Goal: Task Accomplishment & Management: Manage account settings

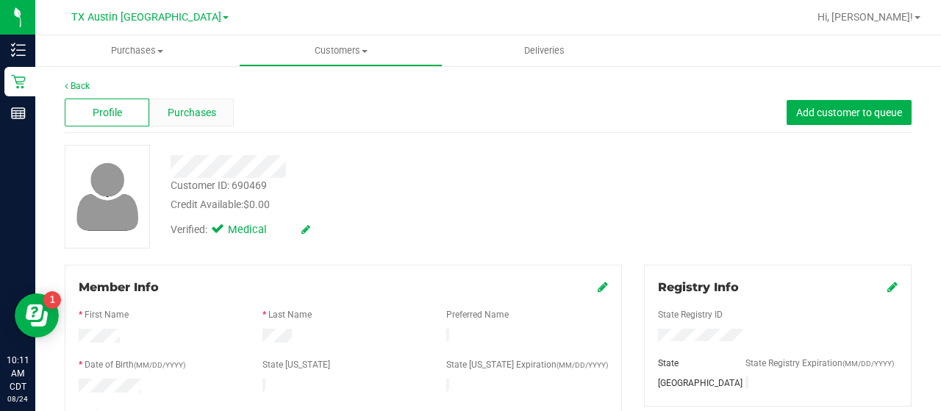
click at [194, 101] on div "Purchases" at bounding box center [191, 113] width 85 height 28
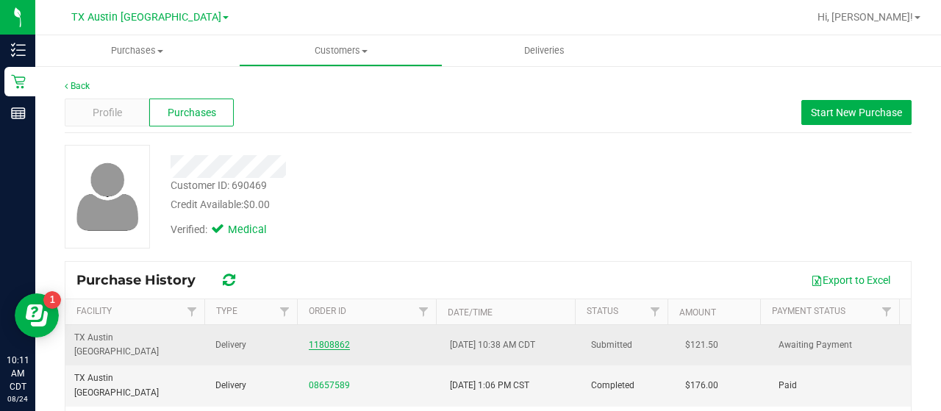
click at [334, 340] on link "11808862" at bounding box center [329, 345] width 41 height 10
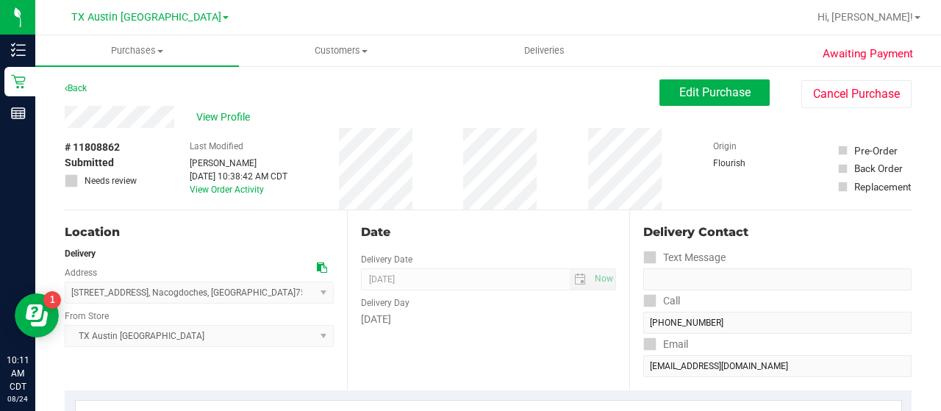
click at [737, 92] on span "Edit Purchase" at bounding box center [714, 92] width 71 height 14
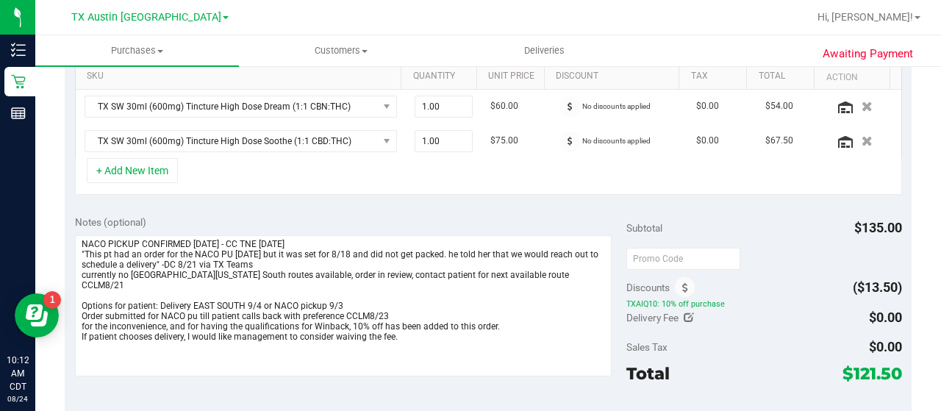
scroll to position [397, 0]
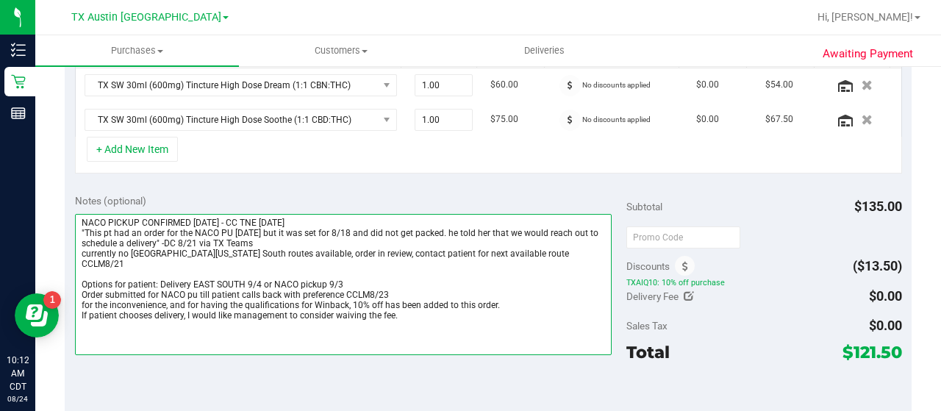
drag, startPoint x: 397, startPoint y: 280, endPoint x: 71, endPoint y: 271, distance: 326.5
click at [71, 271] on div "Notes (optional) Subtotal $135.00 Discounts ($13.50) TXAIQ10: 10% off purchase …" at bounding box center [488, 316] width 847 height 265
drag, startPoint x: 412, startPoint y: 304, endPoint x: 69, endPoint y: 309, distance: 342.6
click at [69, 309] on div "Notes (optional) Subtotal $135.00 Discounts ($13.50) TXAIQ10: 10% off purchase …" at bounding box center [488, 316] width 847 height 265
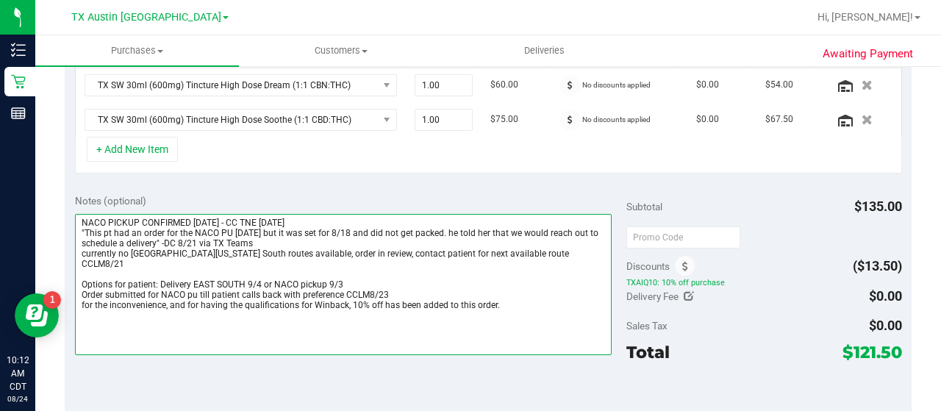
click at [260, 257] on textarea at bounding box center [343, 284] width 537 height 141
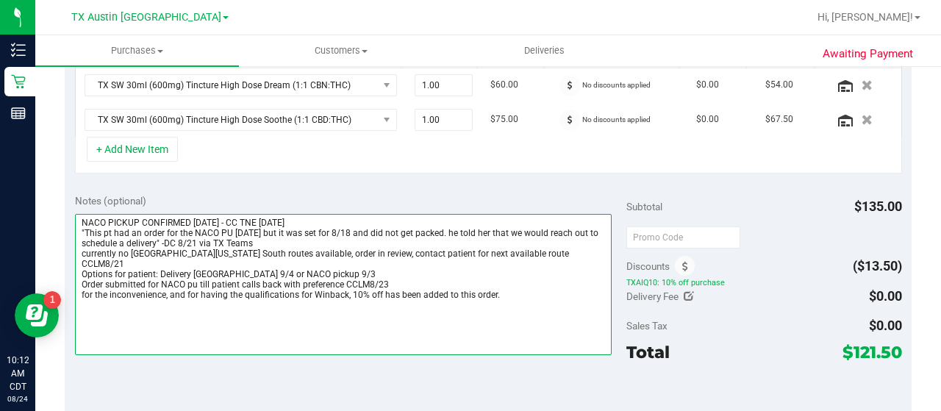
click at [514, 279] on textarea at bounding box center [343, 284] width 537 height 141
click at [340, 252] on textarea at bounding box center [343, 284] width 537 height 141
drag, startPoint x: 347, startPoint y: 257, endPoint x: 271, endPoint y: 260, distance: 76.5
click at [271, 260] on textarea at bounding box center [343, 284] width 537 height 141
click at [512, 286] on textarea at bounding box center [343, 284] width 537 height 141
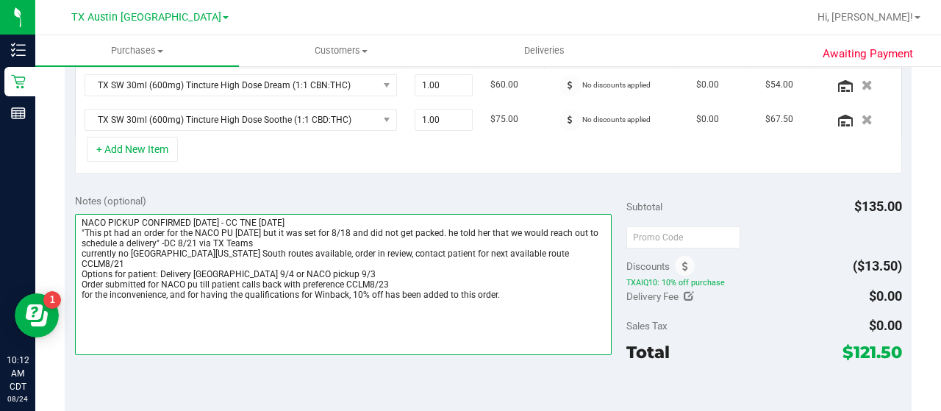
paste textarea "NACO pickup 9/3"
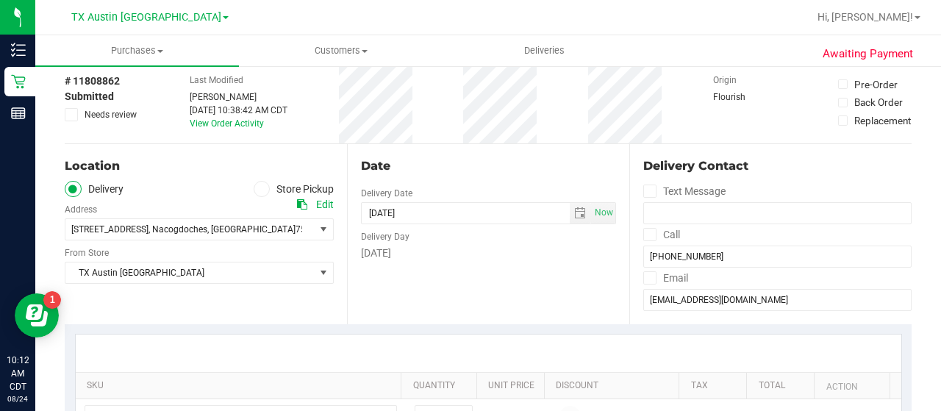
scroll to position [0, 0]
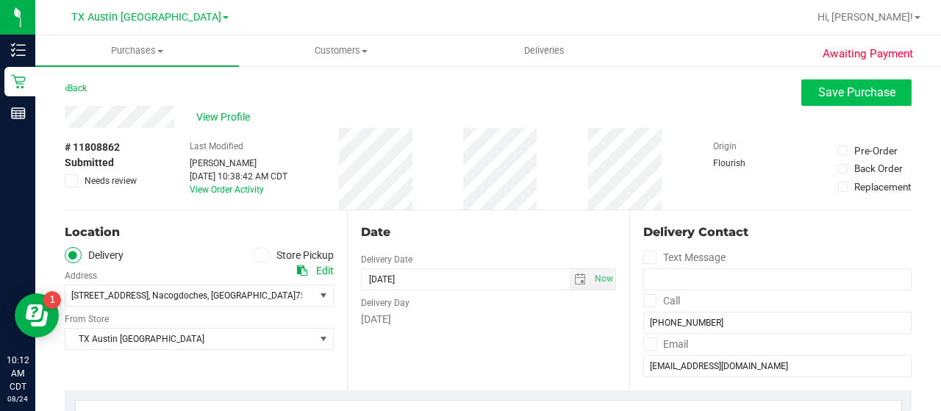
type textarea "NACO PICKUP CONFIRMED [DATE] - CC TNE [DATE] "This pt had an order for the NACO…"
click at [850, 92] on span "Save Purchase" at bounding box center [856, 92] width 77 height 14
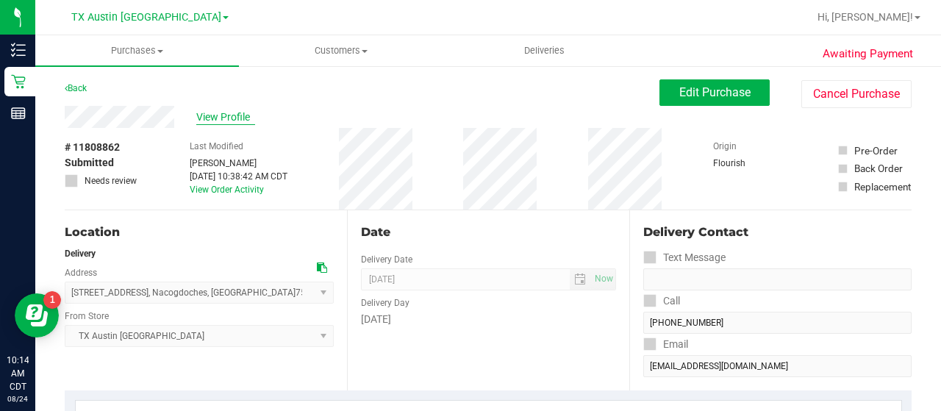
click at [238, 118] on span "View Profile" at bounding box center [225, 117] width 59 height 15
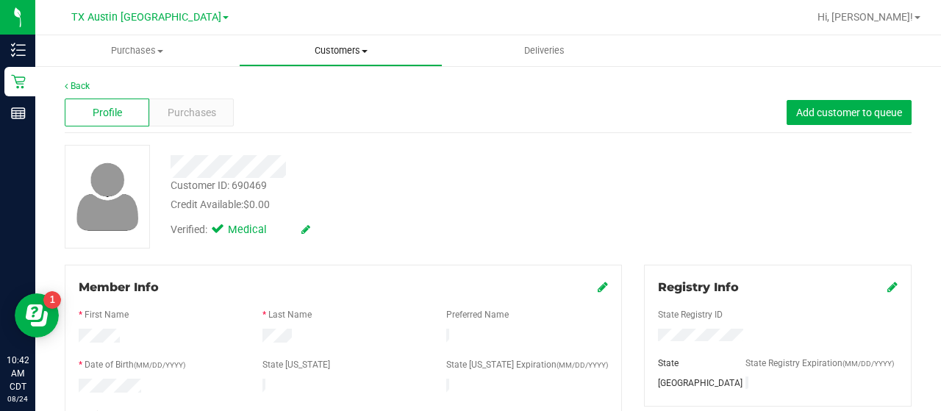
click at [341, 42] on uib-tab-heading "Customers All customers Add a new customer All physicians" at bounding box center [341, 50] width 202 height 29
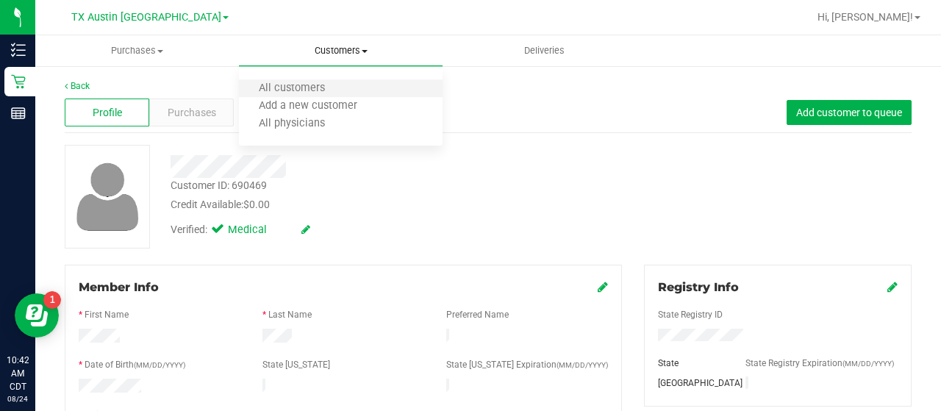
click at [304, 80] on li "All customers" at bounding box center [341, 89] width 204 height 18
